Goal: Navigation & Orientation: Find specific page/section

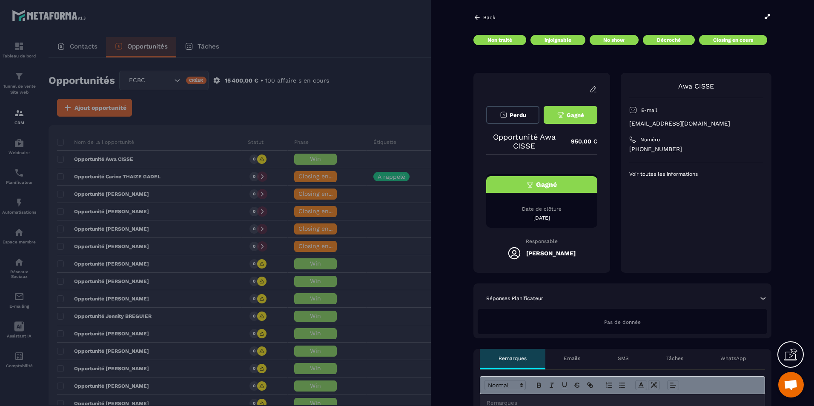
click at [735, 212] on div "[PERSON_NAME] E-mail [EMAIL_ADDRESS][DOMAIN_NAME] Numéro [PHONE_NUMBER] Voir to…" at bounding box center [696, 173] width 151 height 200
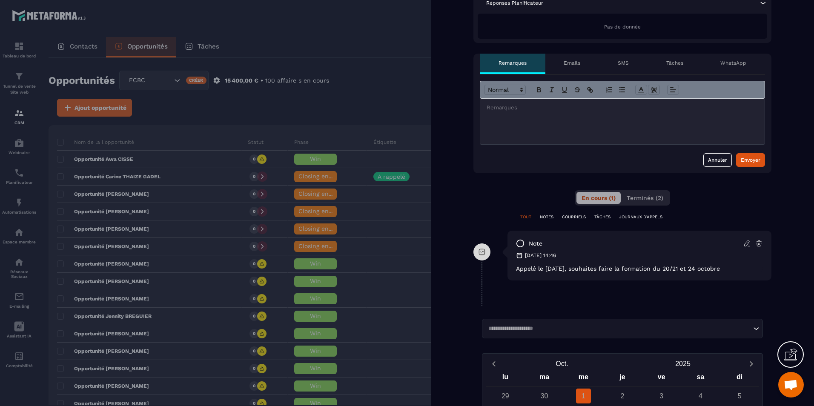
scroll to position [413, 0]
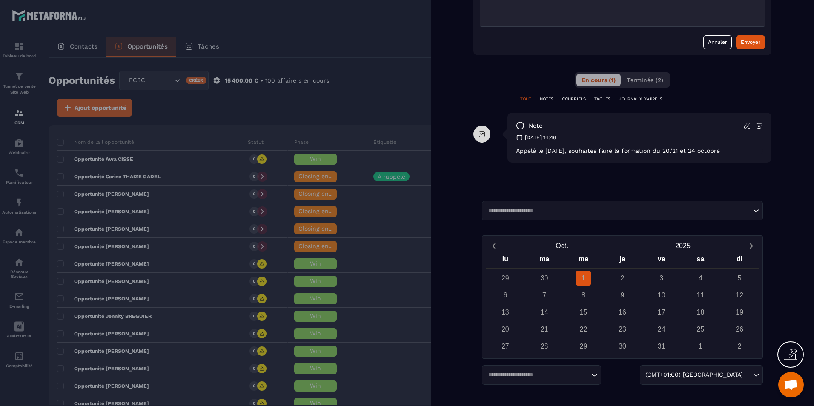
click at [594, 316] on div "15" at bounding box center [583, 312] width 39 height 15
click at [622, 313] on div "16" at bounding box center [622, 312] width 15 height 15
click at [640, 207] on input "Search for option" at bounding box center [618, 210] width 266 height 9
click at [640, 211] on input "Search for option" at bounding box center [618, 210] width 266 height 9
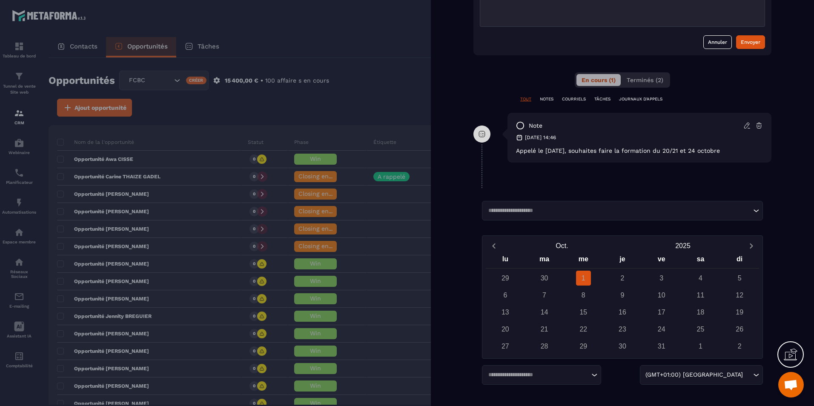
click at [627, 183] on div "Back Non traité injoignable No show Décroché Closing en cours Perdu [PERSON_NAM…" at bounding box center [622, 203] width 383 height 406
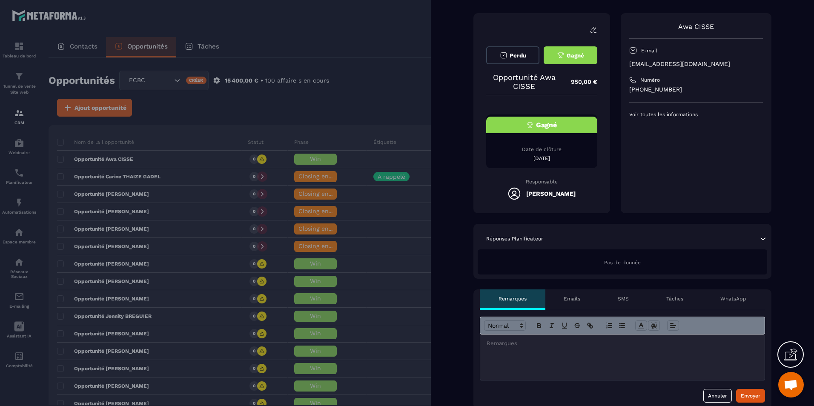
scroll to position [0, 0]
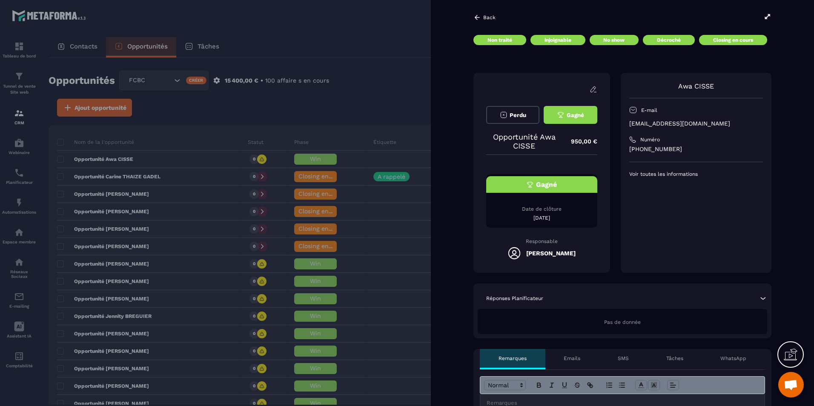
click at [584, 320] on div "Pas de donnée" at bounding box center [622, 321] width 289 height 25
click at [351, 58] on div at bounding box center [407, 203] width 814 height 406
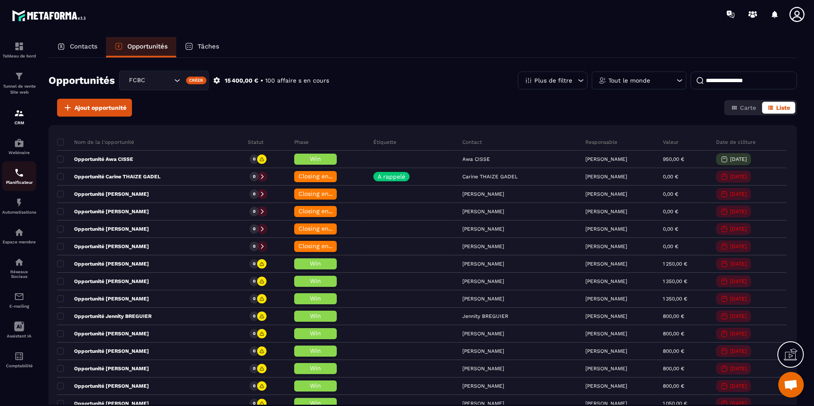
click at [11, 181] on p "Planificateur" at bounding box center [19, 182] width 34 height 5
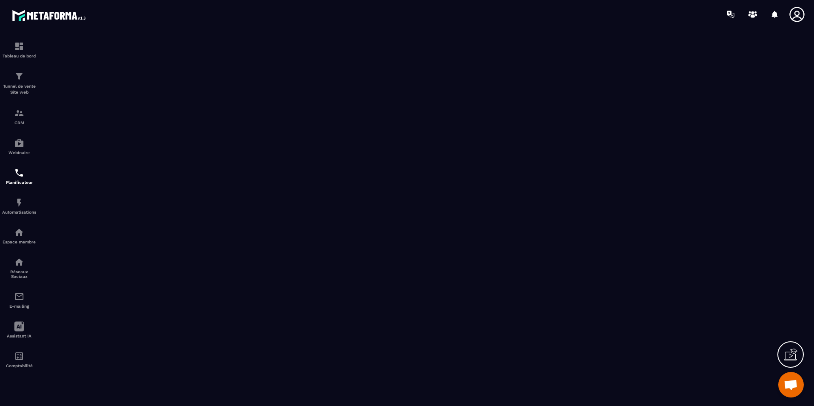
click at [795, 20] on icon at bounding box center [796, 14] width 17 height 17
click at [39, 50] on div "Tableau de bord Tunnel de vente Site web CRM Webinaire Planificateur Automatisa…" at bounding box center [72, 217] width 145 height 376
click at [29, 53] on div "Tableau de bord" at bounding box center [19, 49] width 34 height 17
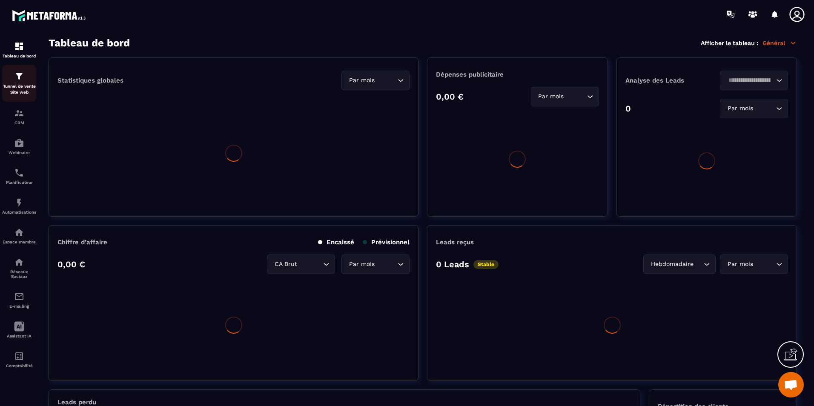
click at [37, 16] on img at bounding box center [50, 16] width 77 height 16
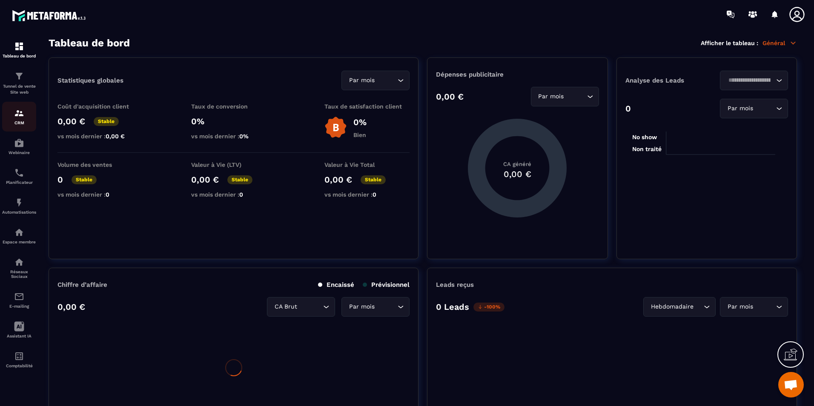
click at [17, 122] on p "CRM" at bounding box center [19, 122] width 34 height 5
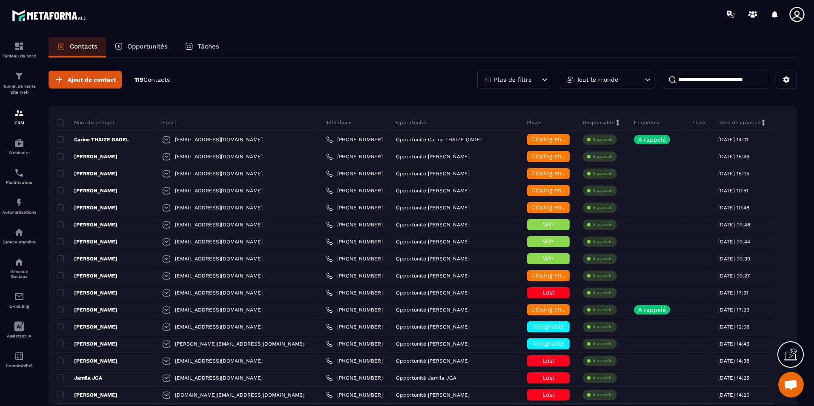
click at [210, 44] on p "Tâches" at bounding box center [209, 47] width 22 height 8
